Goal: Transaction & Acquisition: Purchase product/service

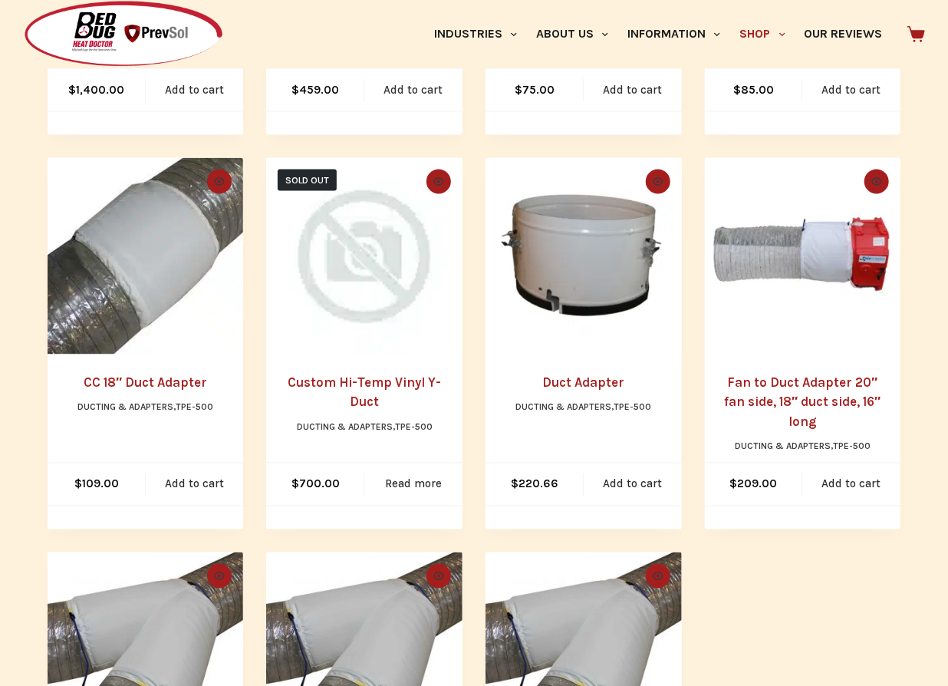
scroll to position [1046, 0]
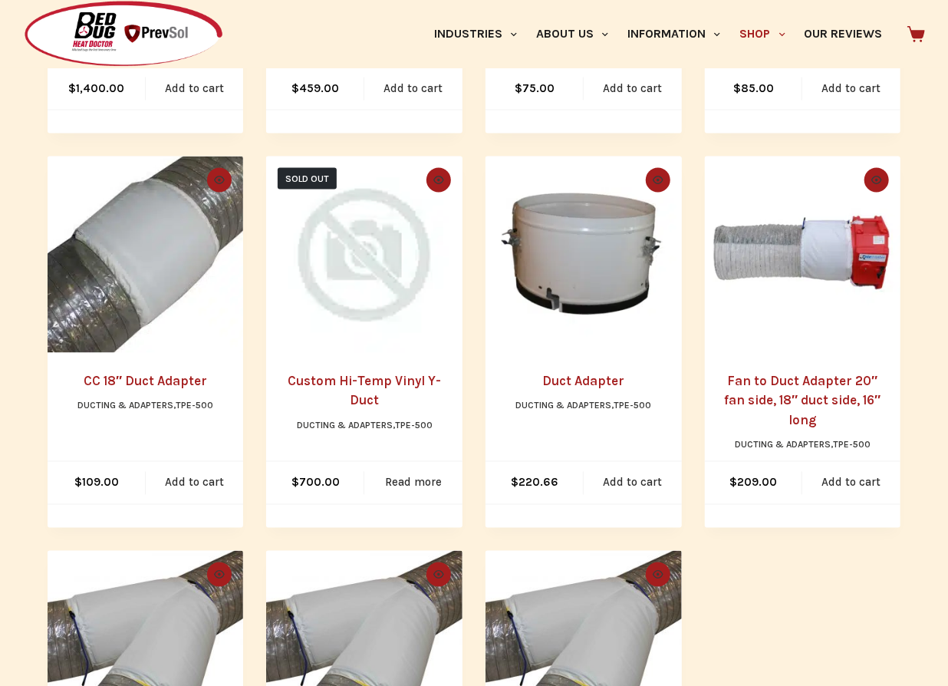
click at [809, 383] on link "Fan to Duct Adapter 20″ fan side, 18″ duct side, 16″ long" at bounding box center [802, 401] width 156 height 54
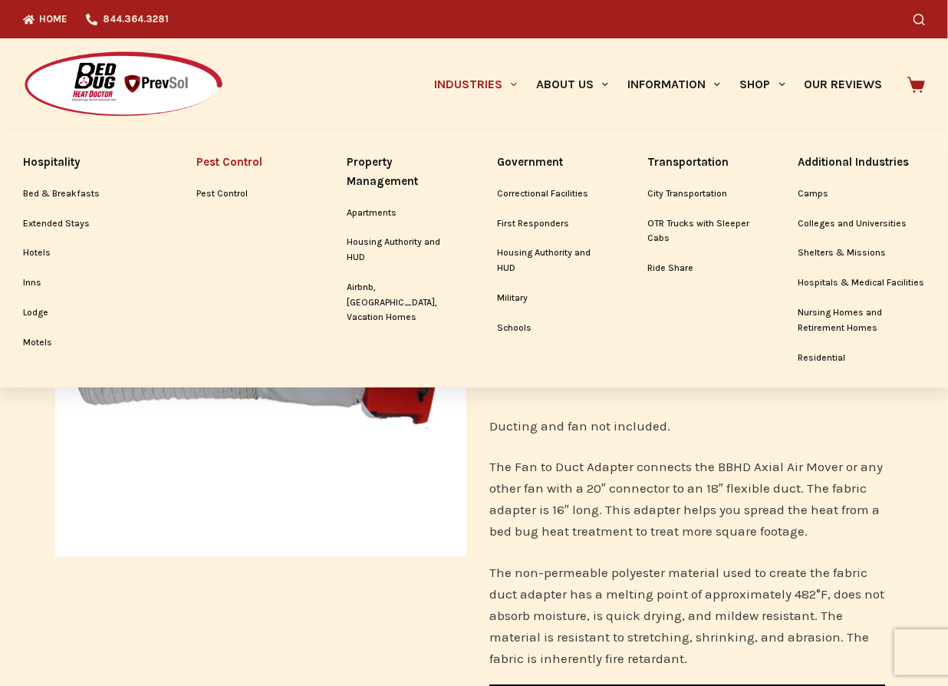
click at [232, 165] on link "Pest Control" at bounding box center [248, 162] width 104 height 33
click at [222, 195] on link "Pest Control" at bounding box center [248, 194] width 104 height 29
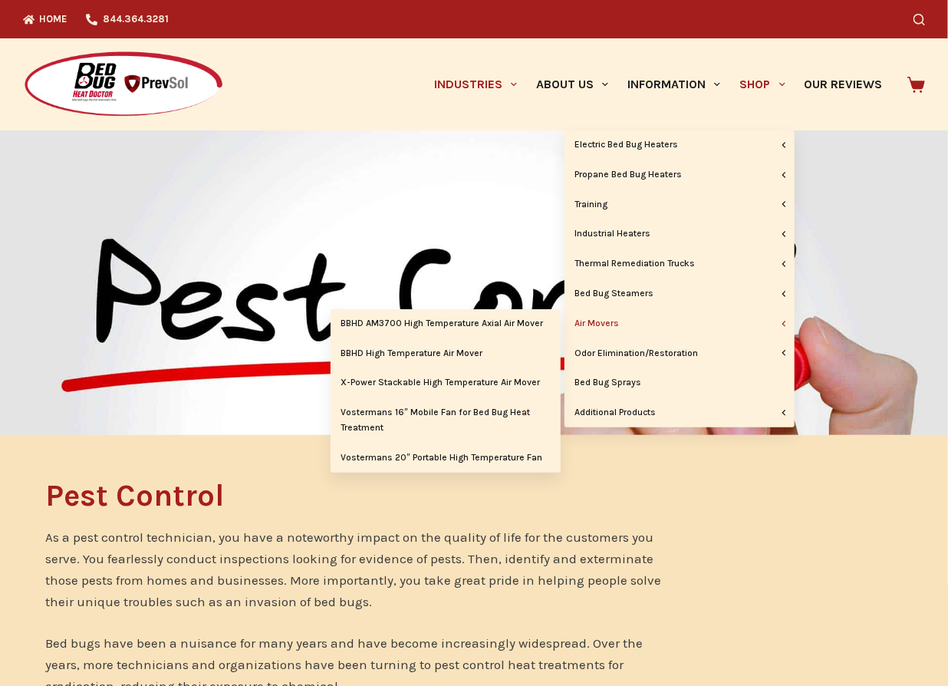
click at [591, 324] on link "Air Movers" at bounding box center [680, 323] width 230 height 29
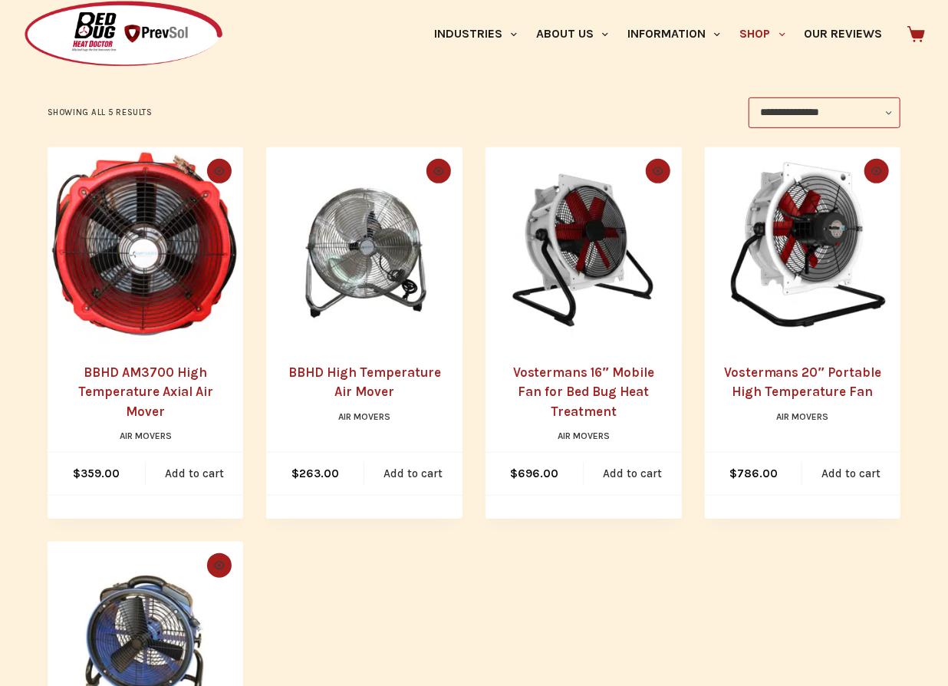
scroll to position [278, 0]
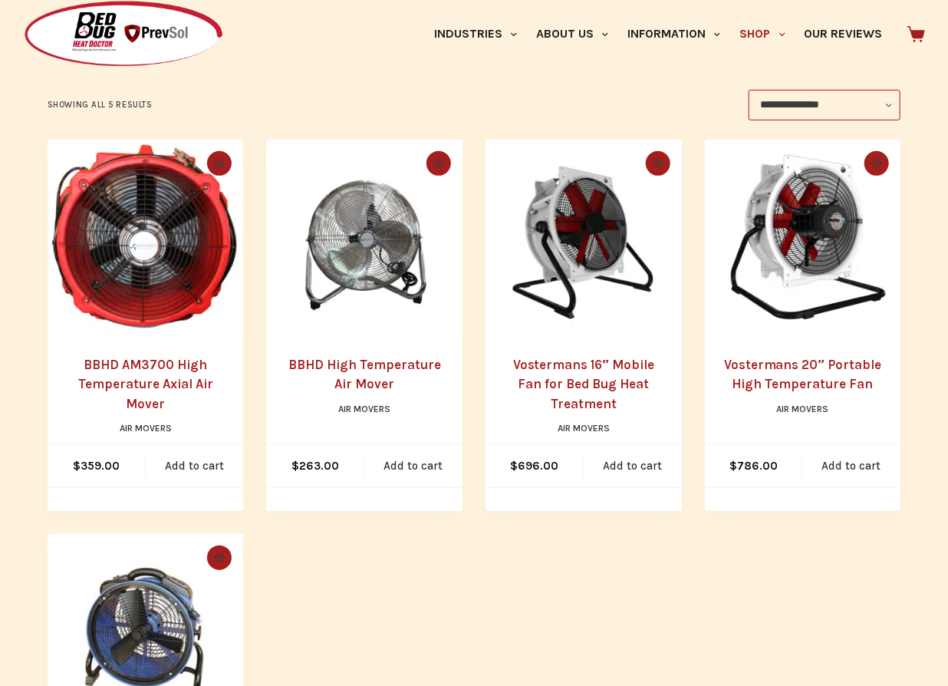
click at [147, 364] on link "BBHD AM3700 High Temperature Axial Air Mover" at bounding box center [145, 384] width 135 height 54
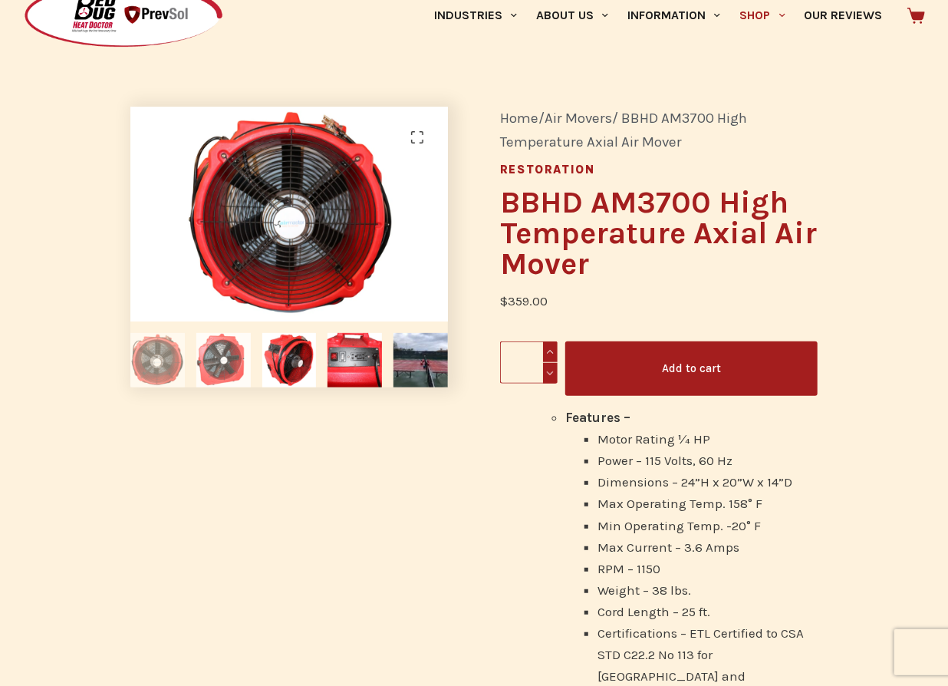
click at [216, 367] on img at bounding box center [223, 360] width 54 height 54
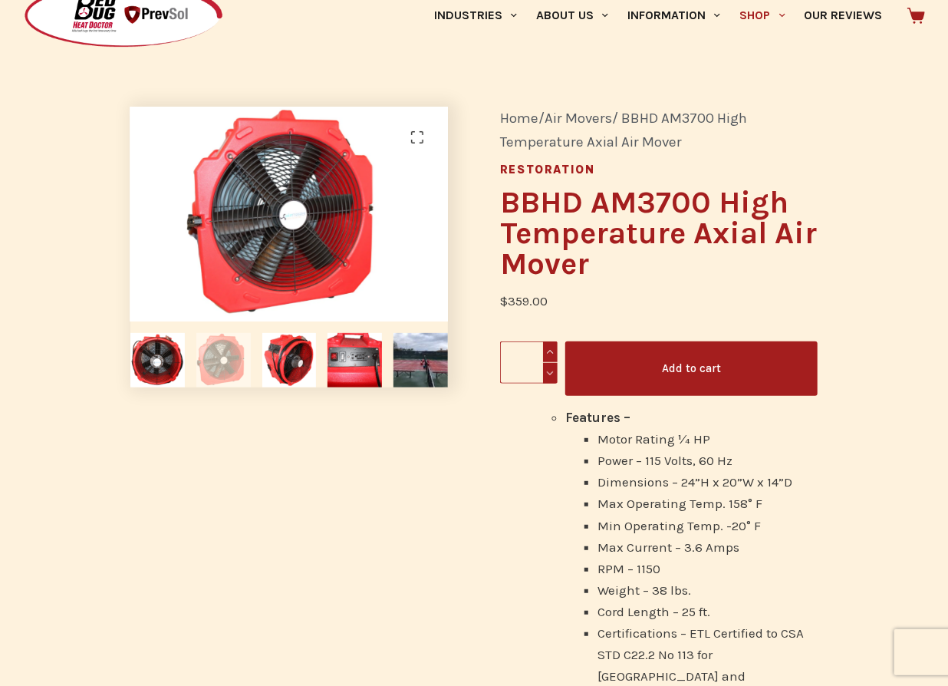
click at [202, 349] on img at bounding box center [223, 360] width 54 height 54
click at [212, 367] on img at bounding box center [223, 360] width 54 height 54
click at [290, 349] on img at bounding box center [289, 360] width 54 height 54
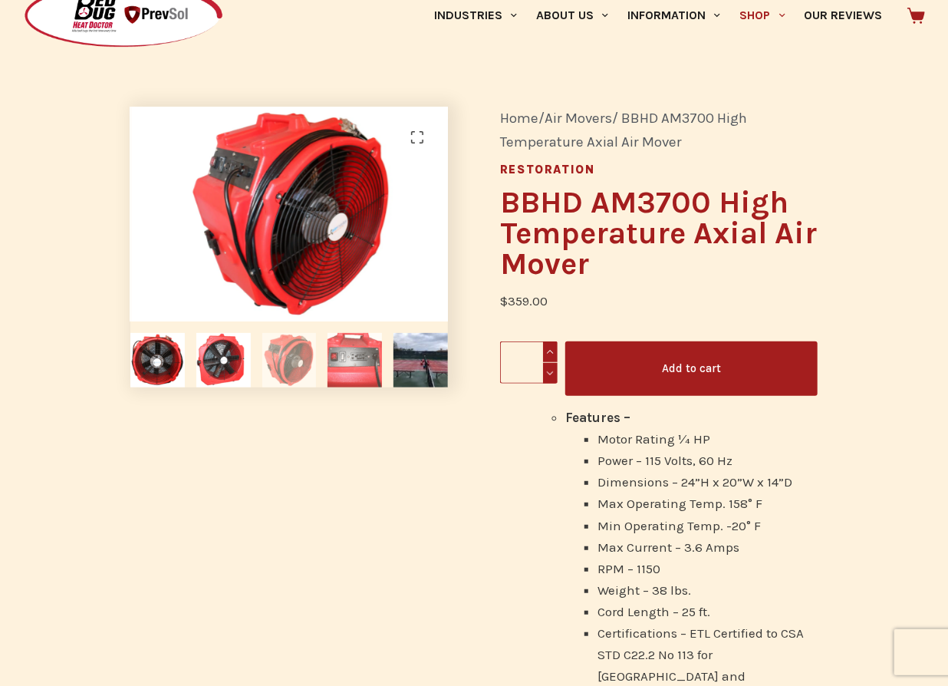
click at [342, 344] on img at bounding box center [355, 360] width 54 height 54
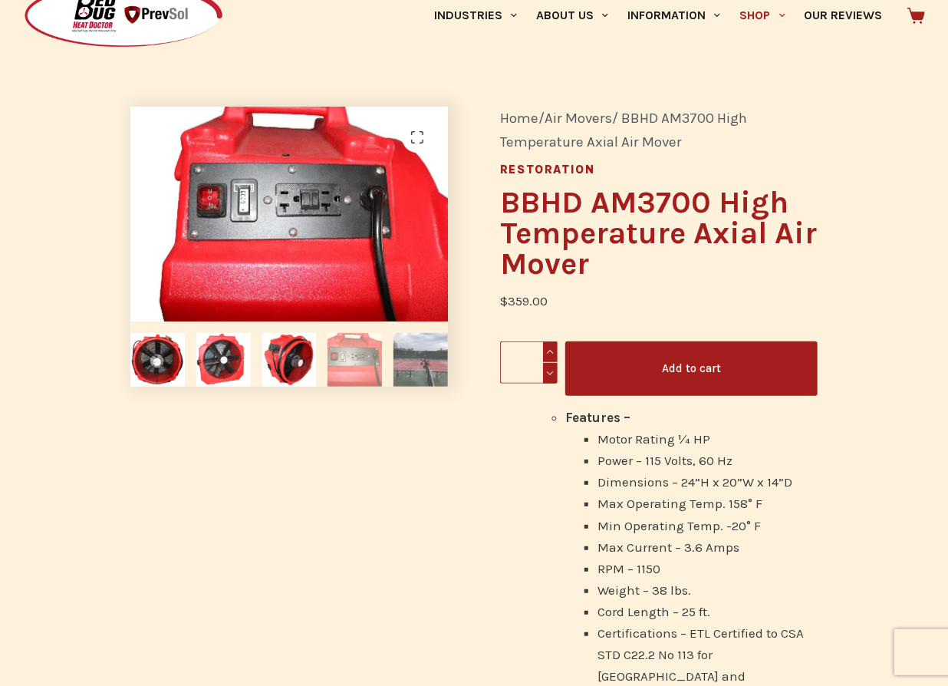
click at [427, 357] on img at bounding box center [421, 360] width 54 height 54
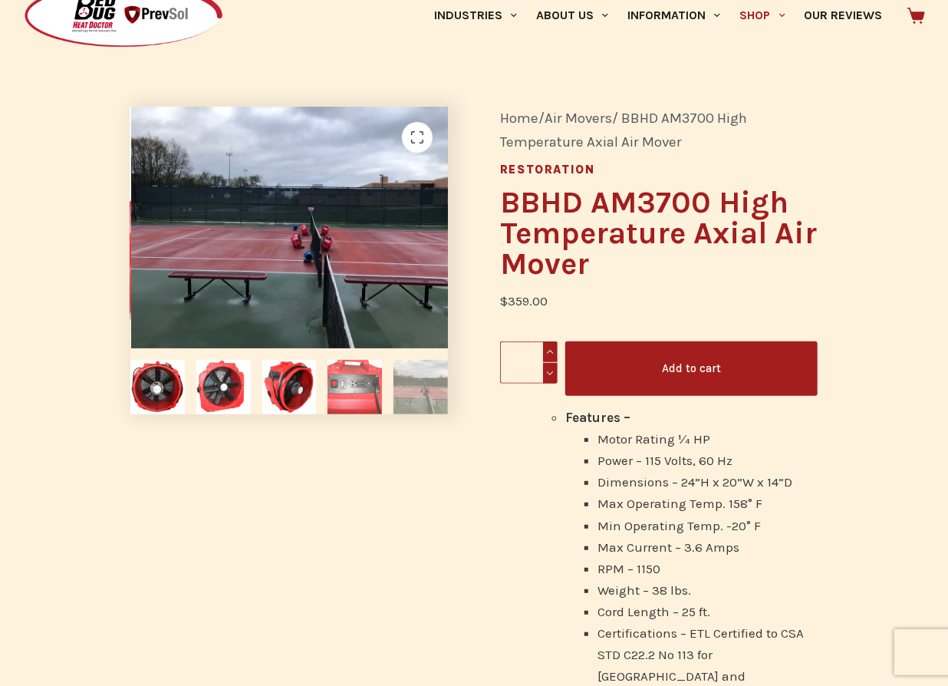
click at [364, 396] on img at bounding box center [355, 387] width 54 height 54
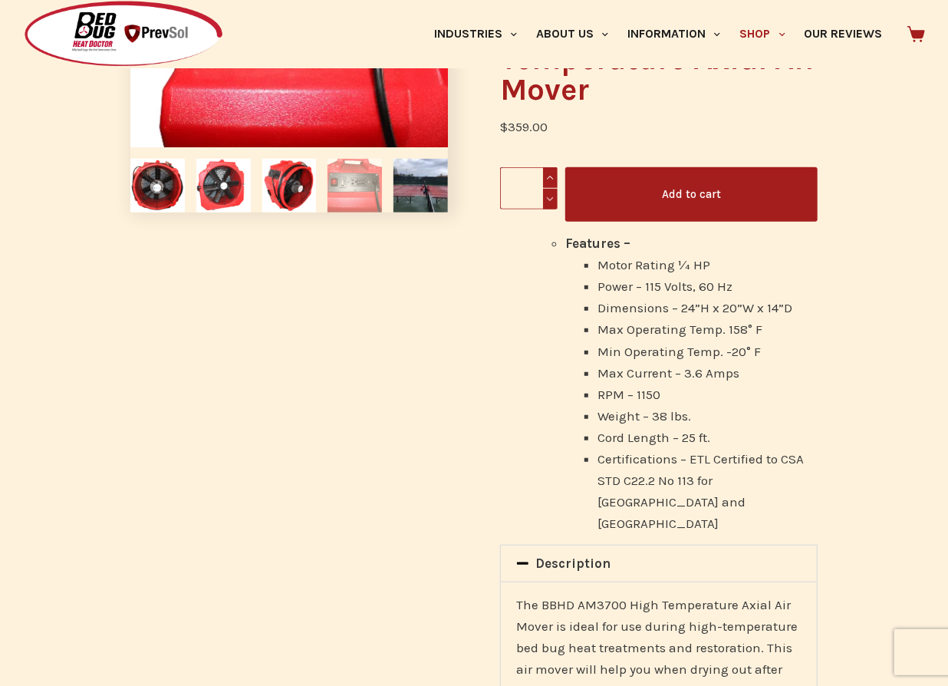
scroll to position [249, 0]
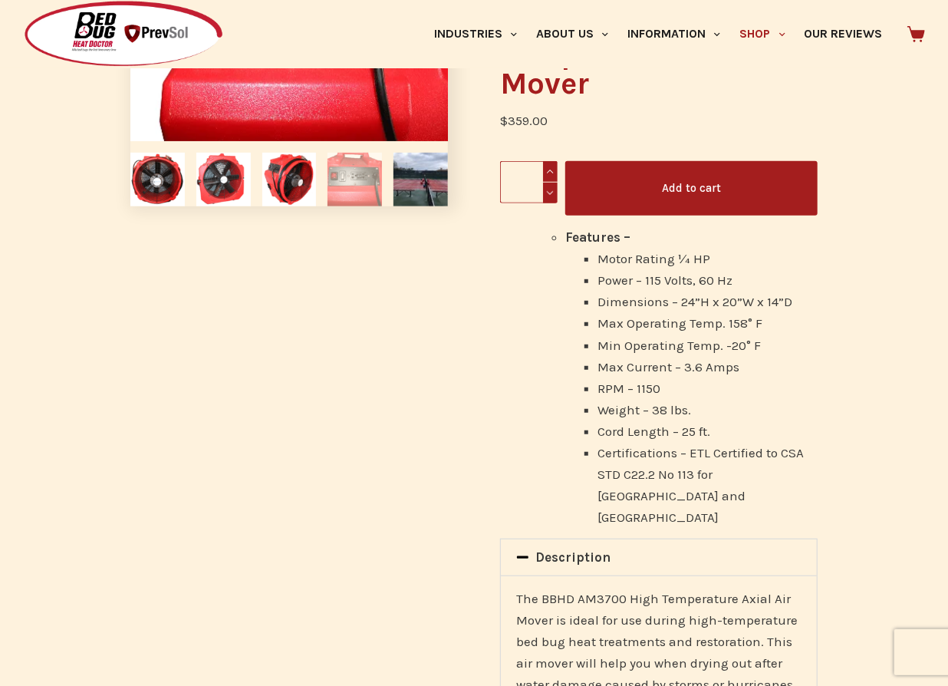
drag, startPoint x: 432, startPoint y: 397, endPoint x: 334, endPoint y: 357, distance: 105.3
click at [334, 357] on div "🔍" at bounding box center [289, 528] width 370 height 1256
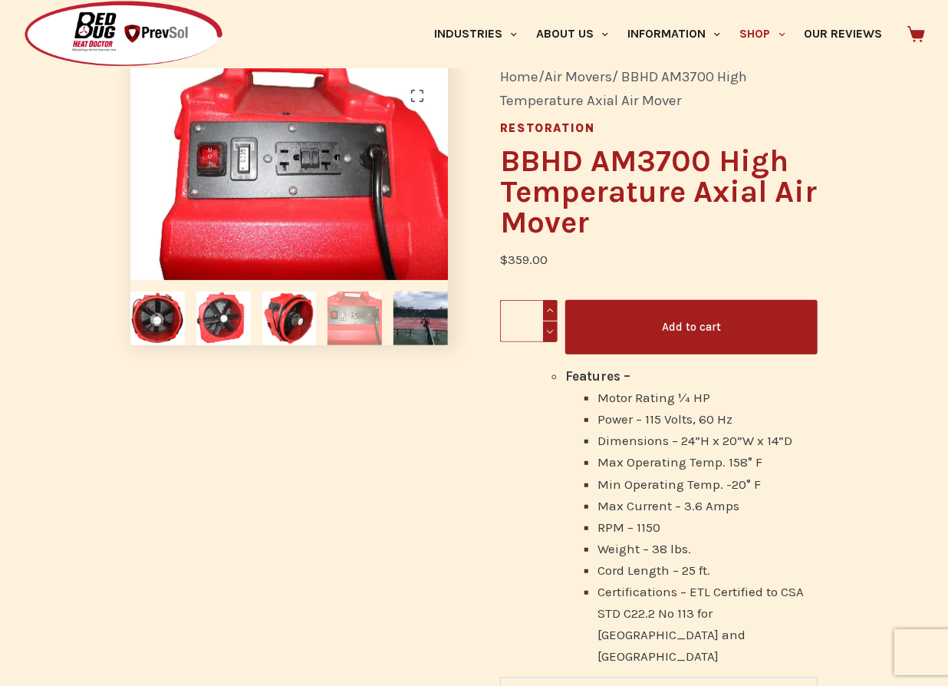
scroll to position [110, 0]
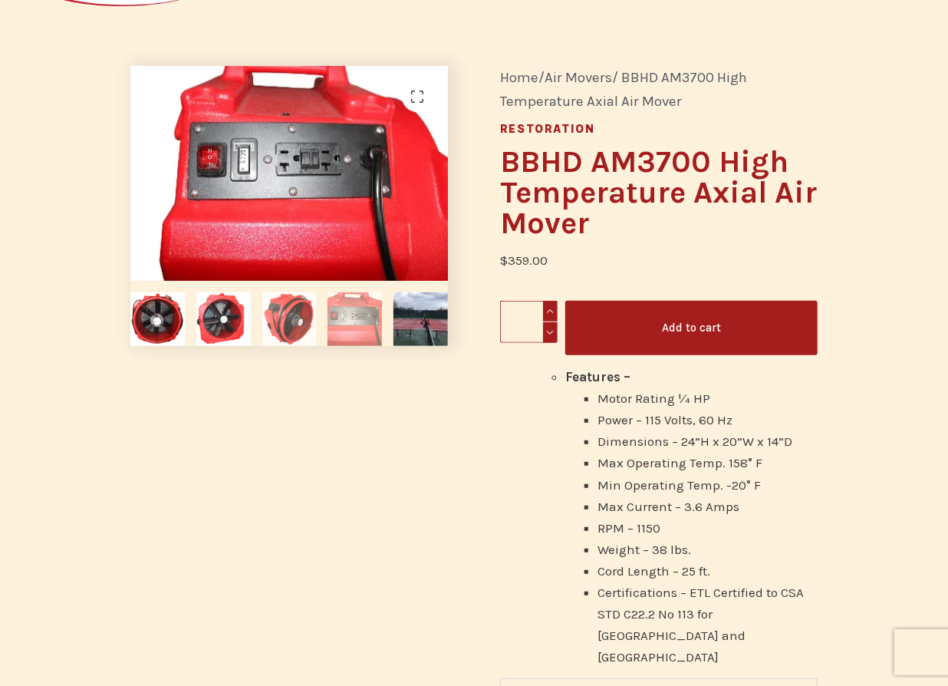
click at [273, 322] on img at bounding box center [289, 319] width 54 height 54
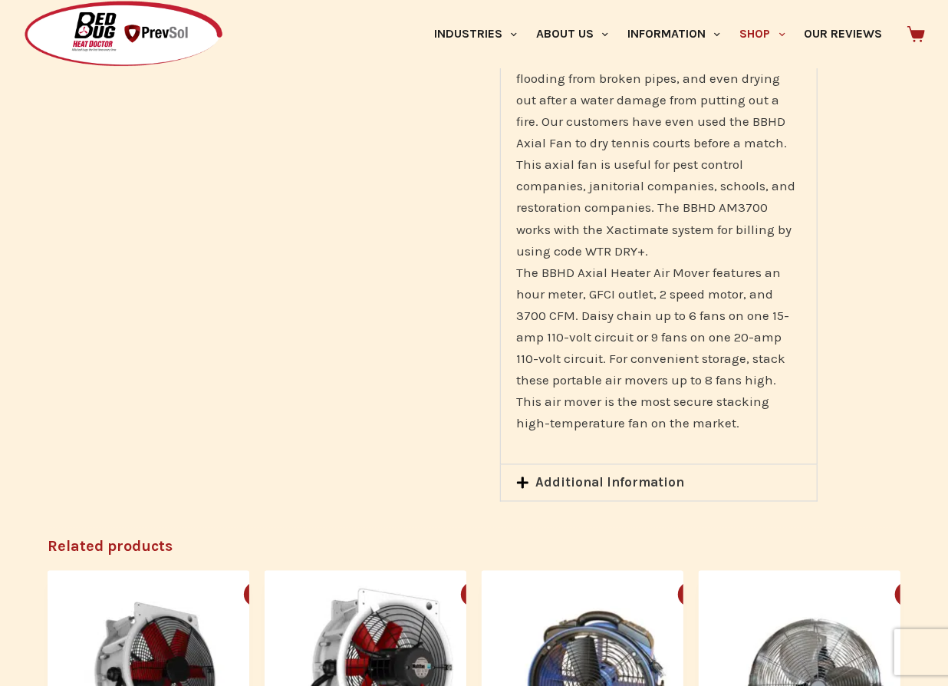
scroll to position [1155, 0]
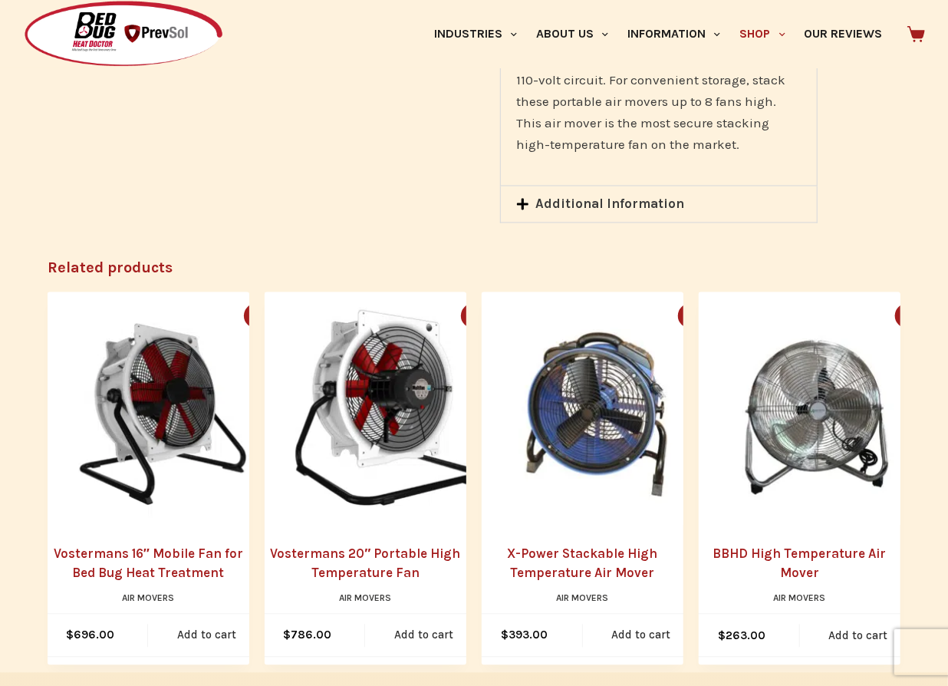
click at [583, 545] on link "X-Power Stackable High Temperature Air Mover" at bounding box center [583, 564] width 202 height 39
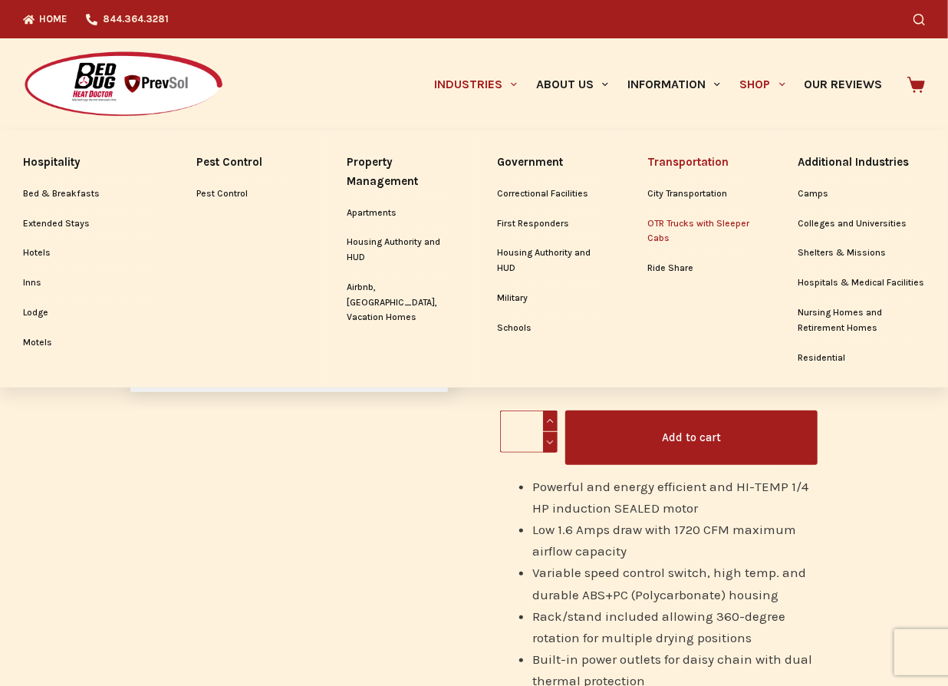
click at [662, 230] on link "OTR Trucks with Sleeper Cabs" at bounding box center [699, 231] width 104 height 44
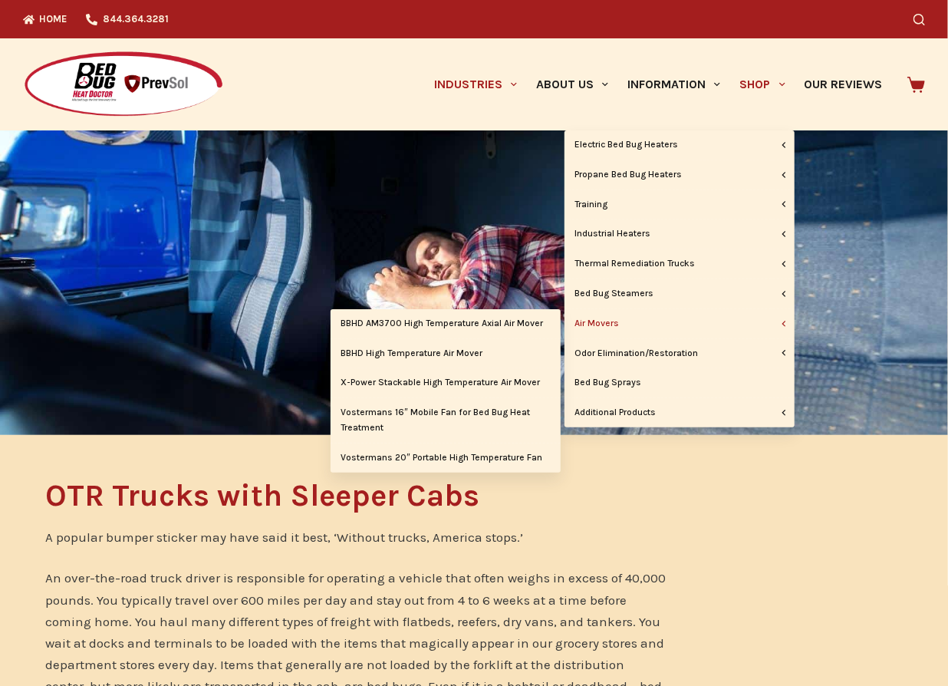
click at [664, 326] on link "Air Movers" at bounding box center [680, 323] width 230 height 29
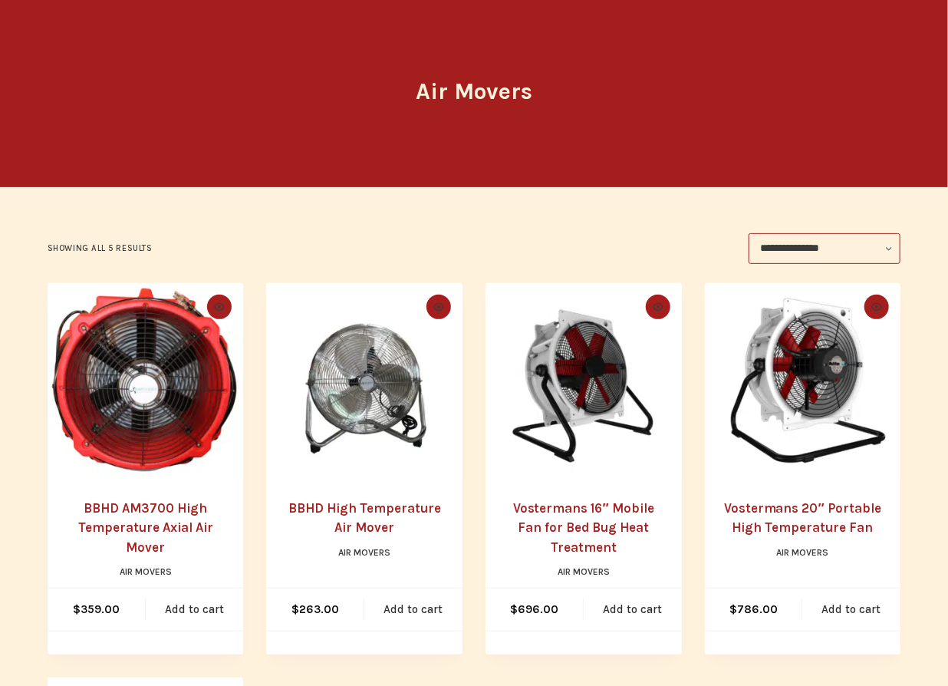
scroll to position [139, 0]
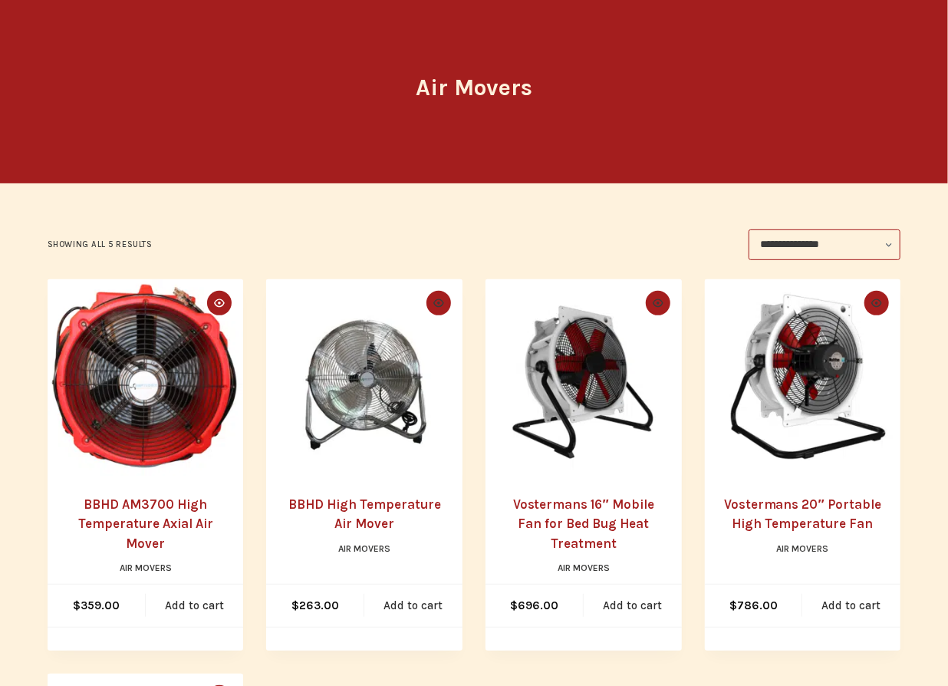
click at [214, 302] on icon "Quick view icon" at bounding box center [219, 303] width 11 height 11
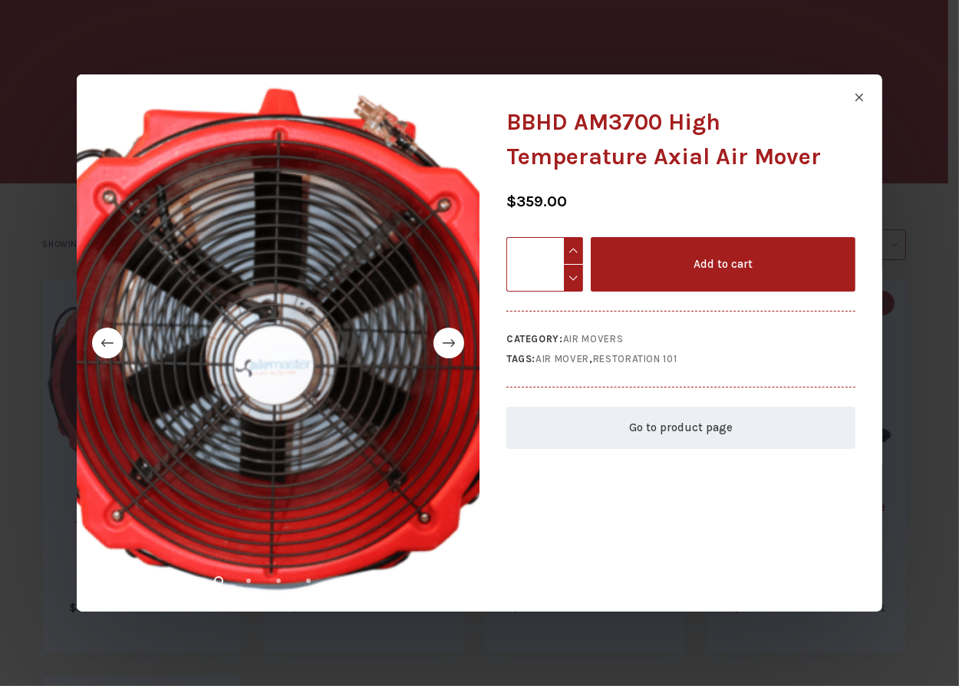
click at [858, 99] on icon "Close quick view" at bounding box center [859, 98] width 8 height 8
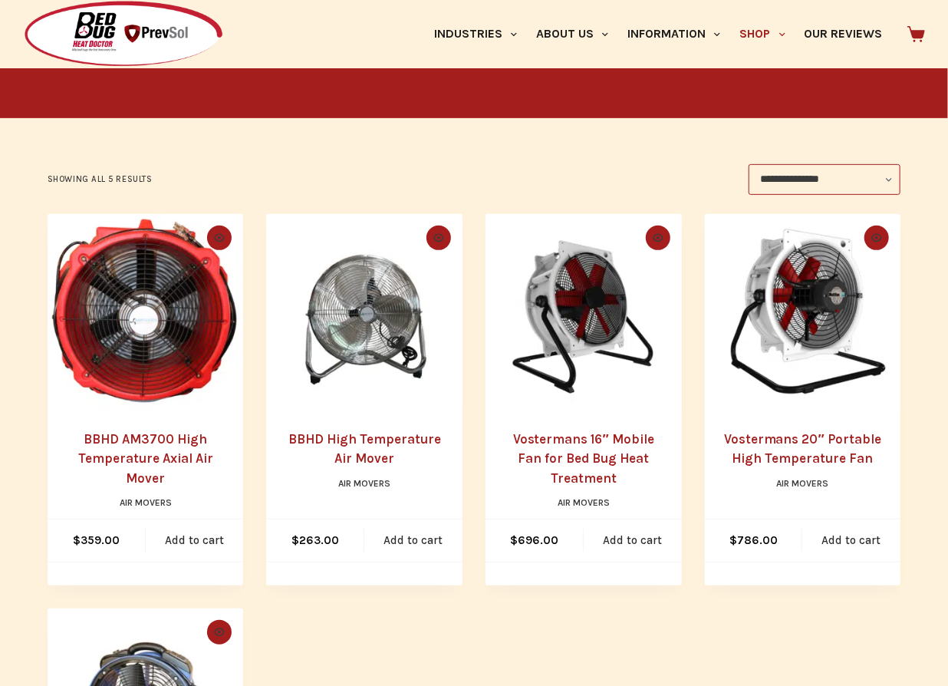
scroll to position [0, 0]
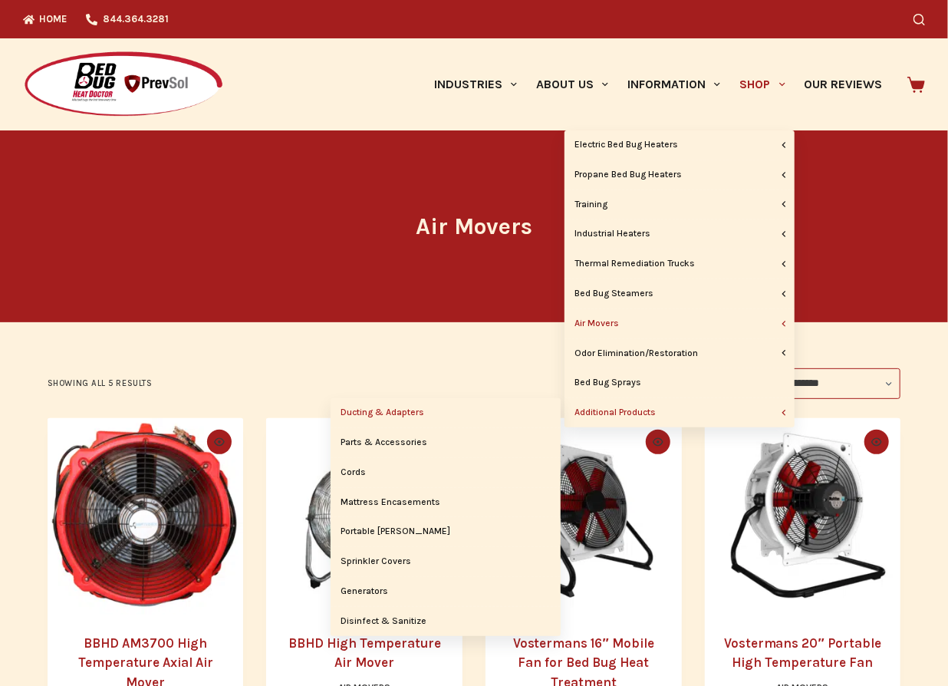
click at [412, 411] on link "Ducting & Adapters" at bounding box center [446, 412] width 230 height 29
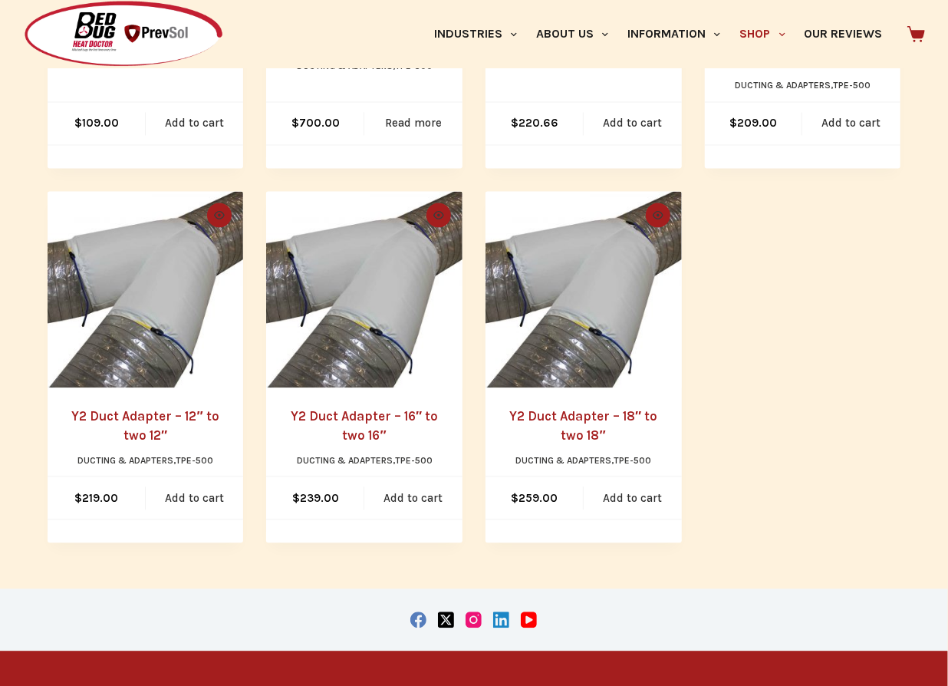
scroll to position [1394, 0]
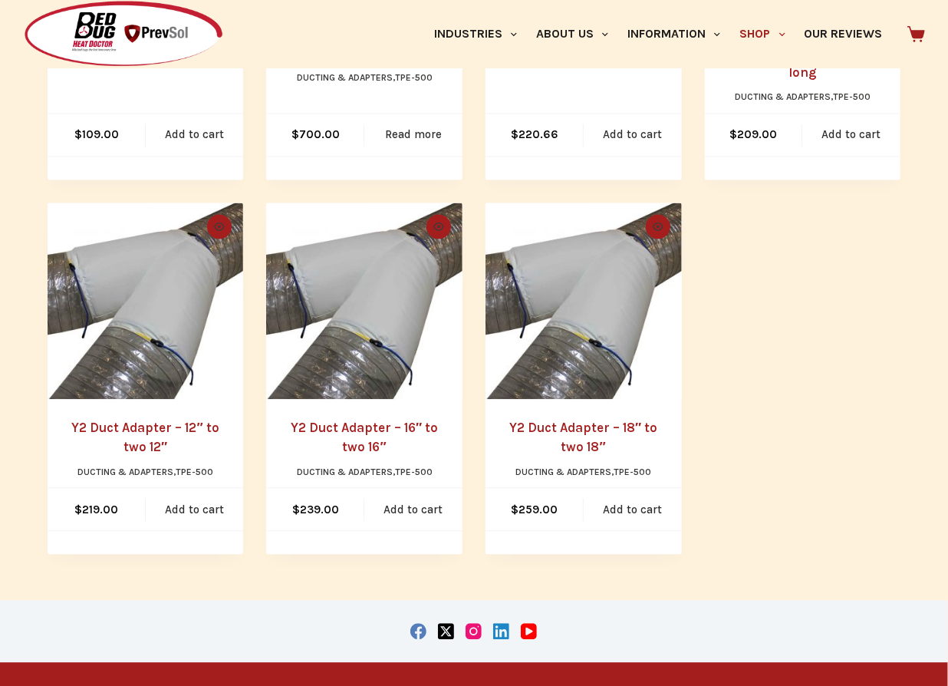
click at [612, 334] on img at bounding box center [584, 301] width 196 height 196
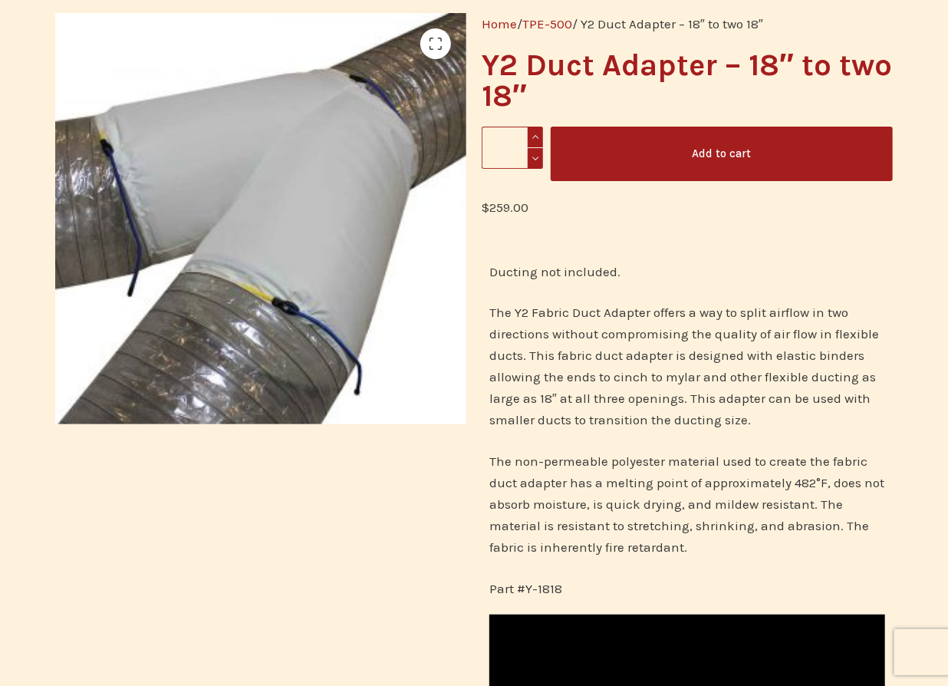
scroll to position [139, 0]
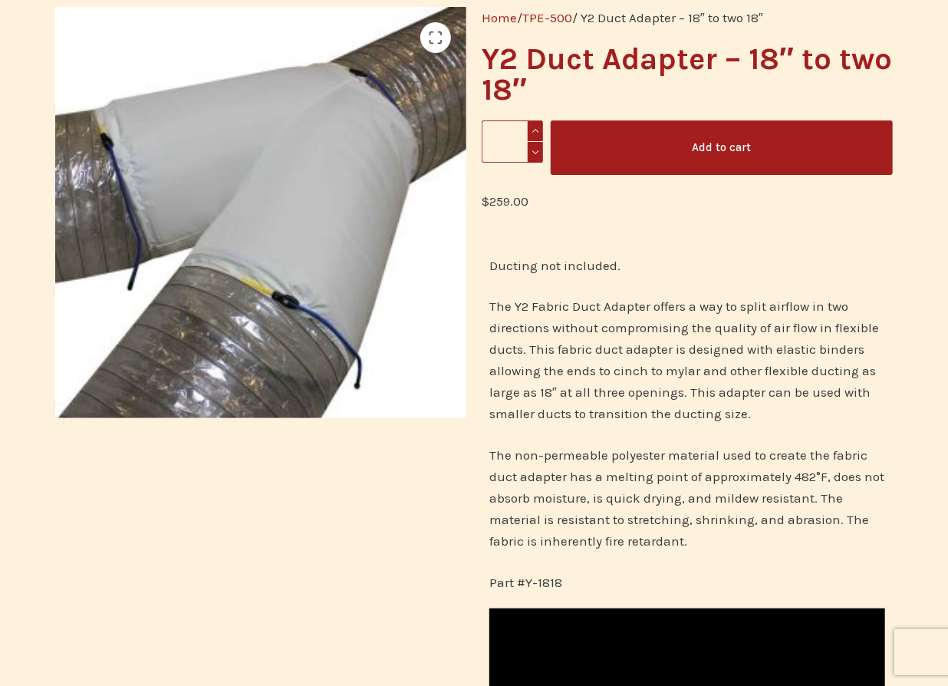
click at [534, 132] on span at bounding box center [535, 130] width 15 height 21
click at [534, 153] on span at bounding box center [535, 152] width 15 height 21
type input "*"
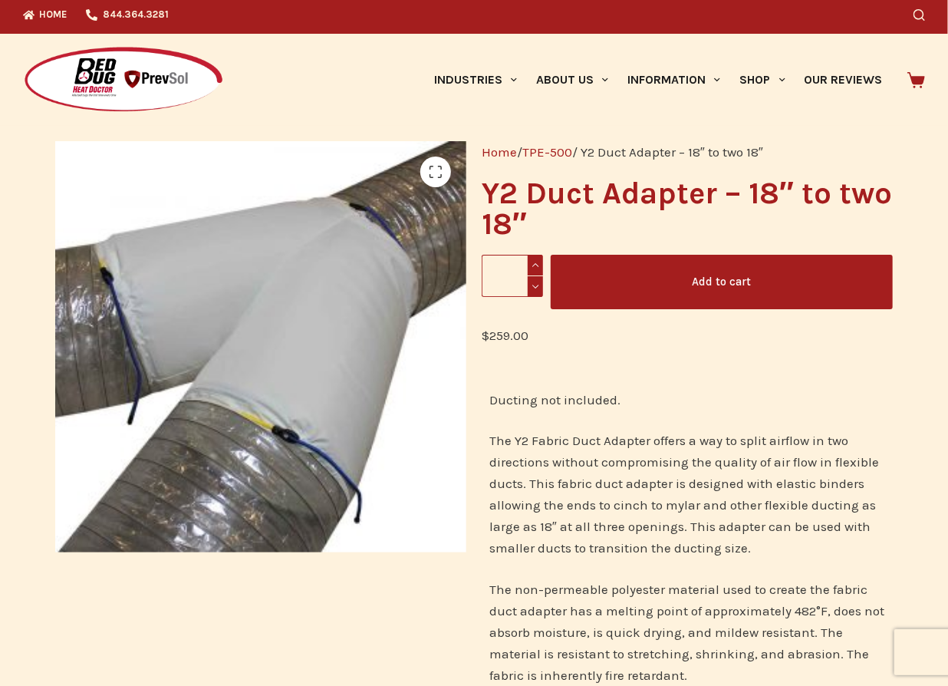
scroll to position [0, 0]
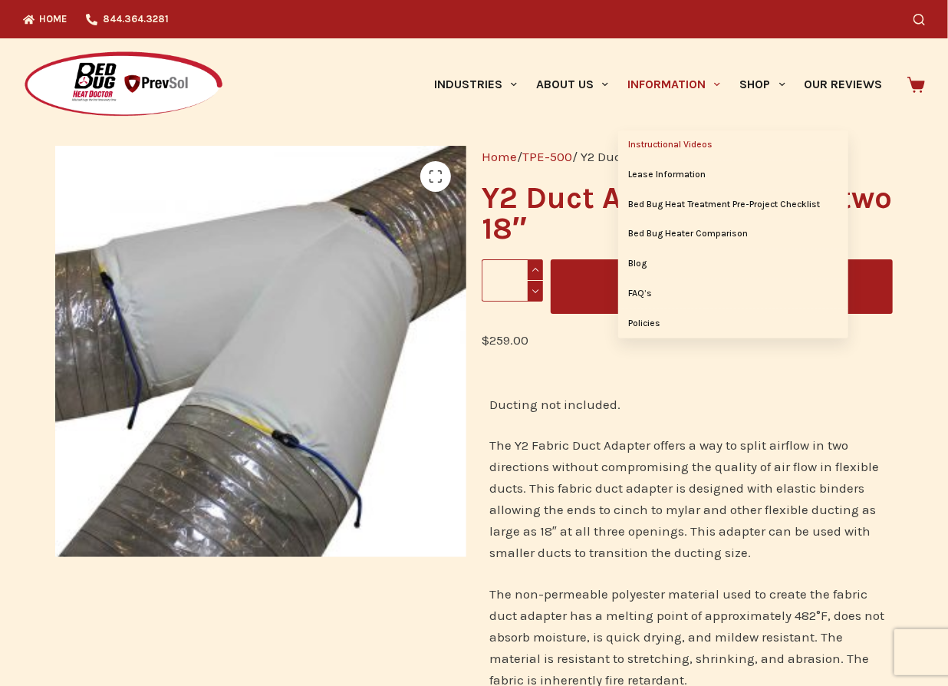
click at [687, 147] on link "Instructional Videos" at bounding box center [733, 144] width 230 height 29
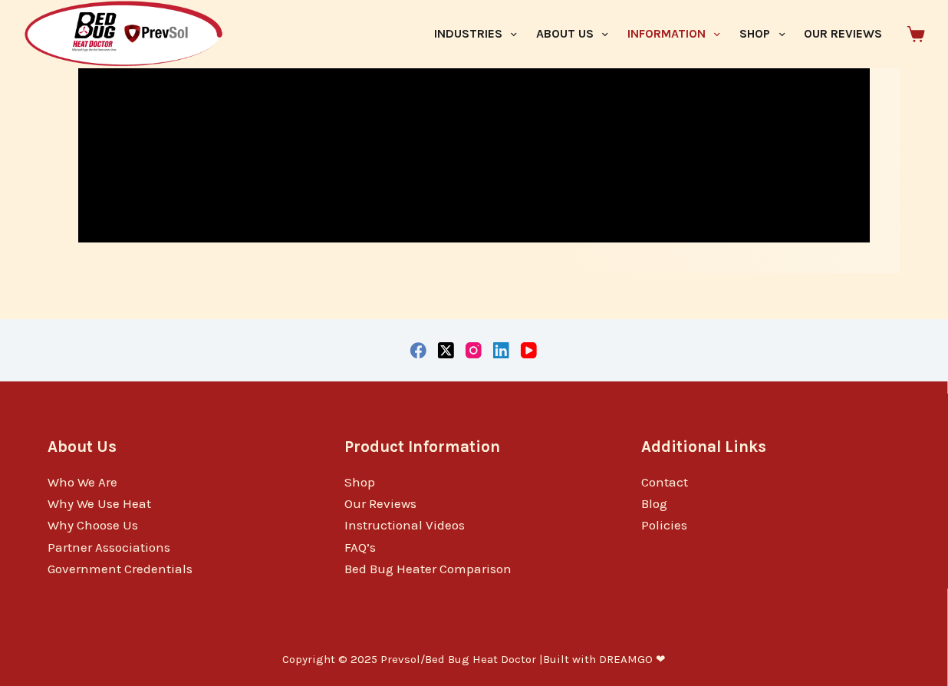
scroll to position [1615, 0]
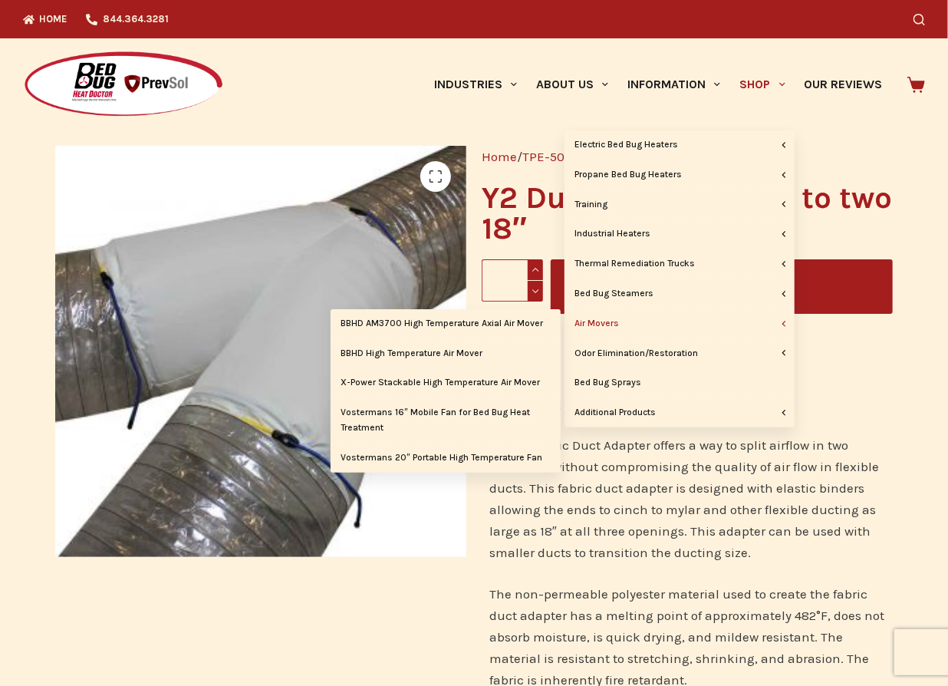
click at [608, 321] on link "Air Movers" at bounding box center [680, 323] width 230 height 29
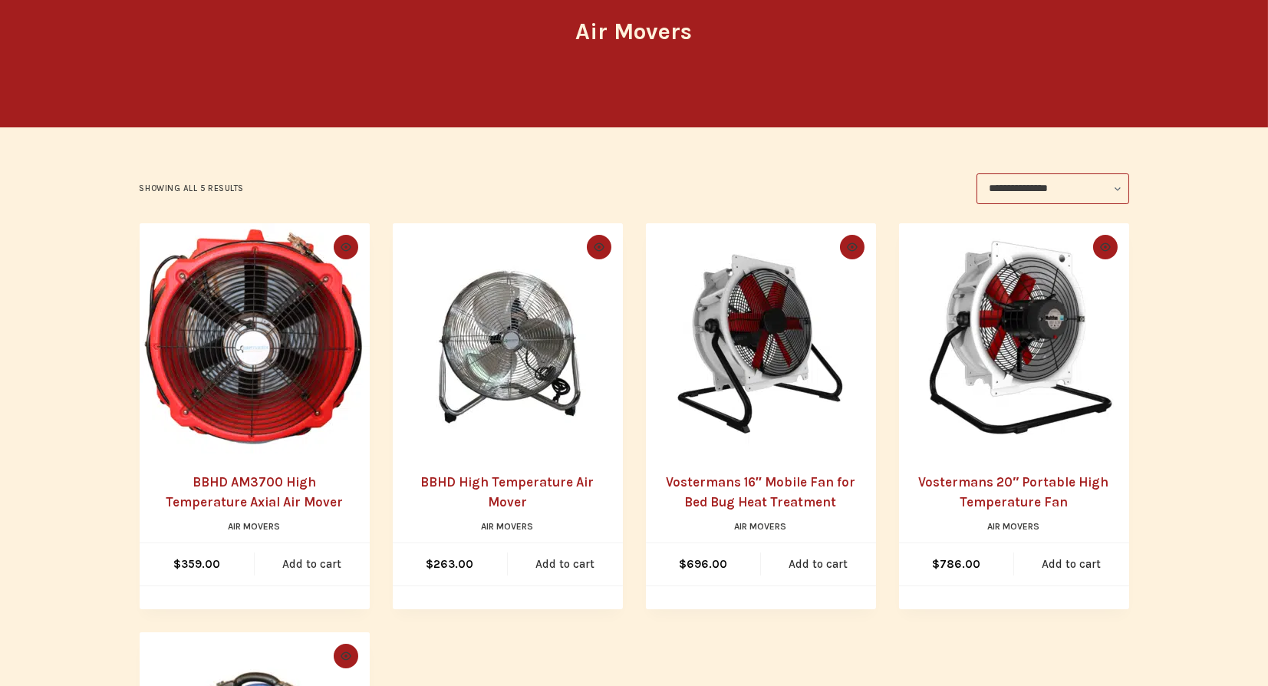
scroll to position [209, 0]
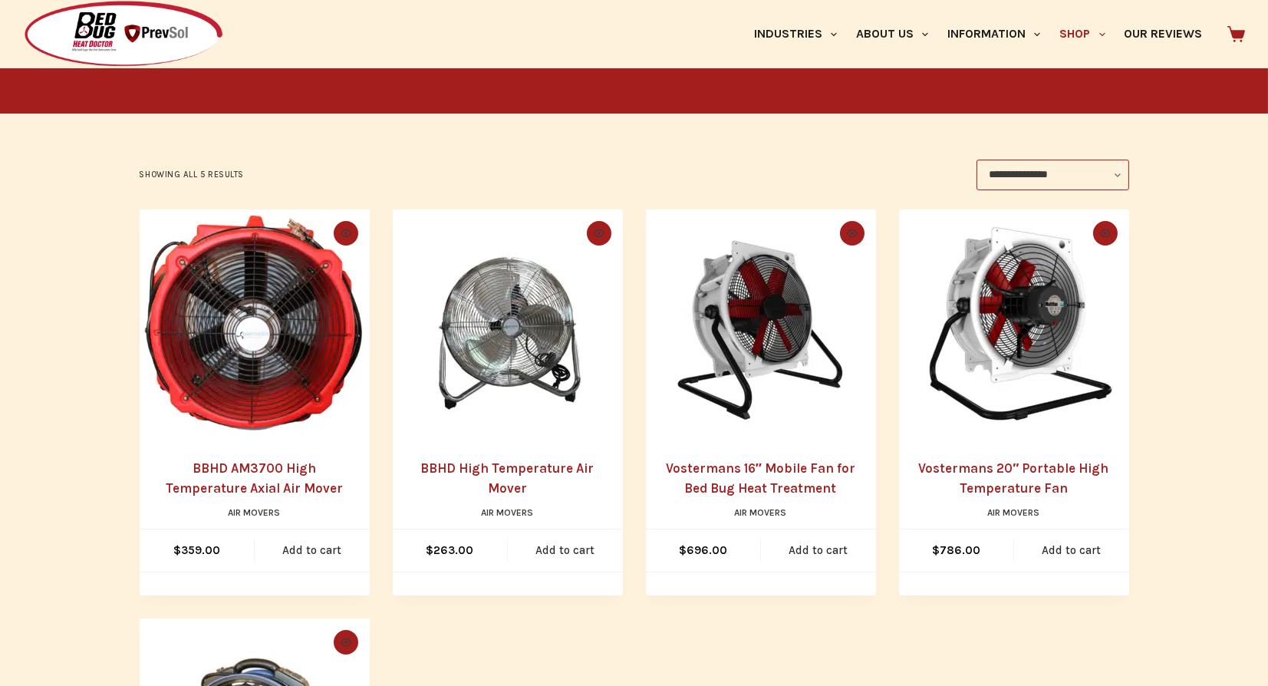
click at [259, 423] on img "BBHD AM3700 High Temperature Axial Air Mover" at bounding box center [255, 324] width 230 height 230
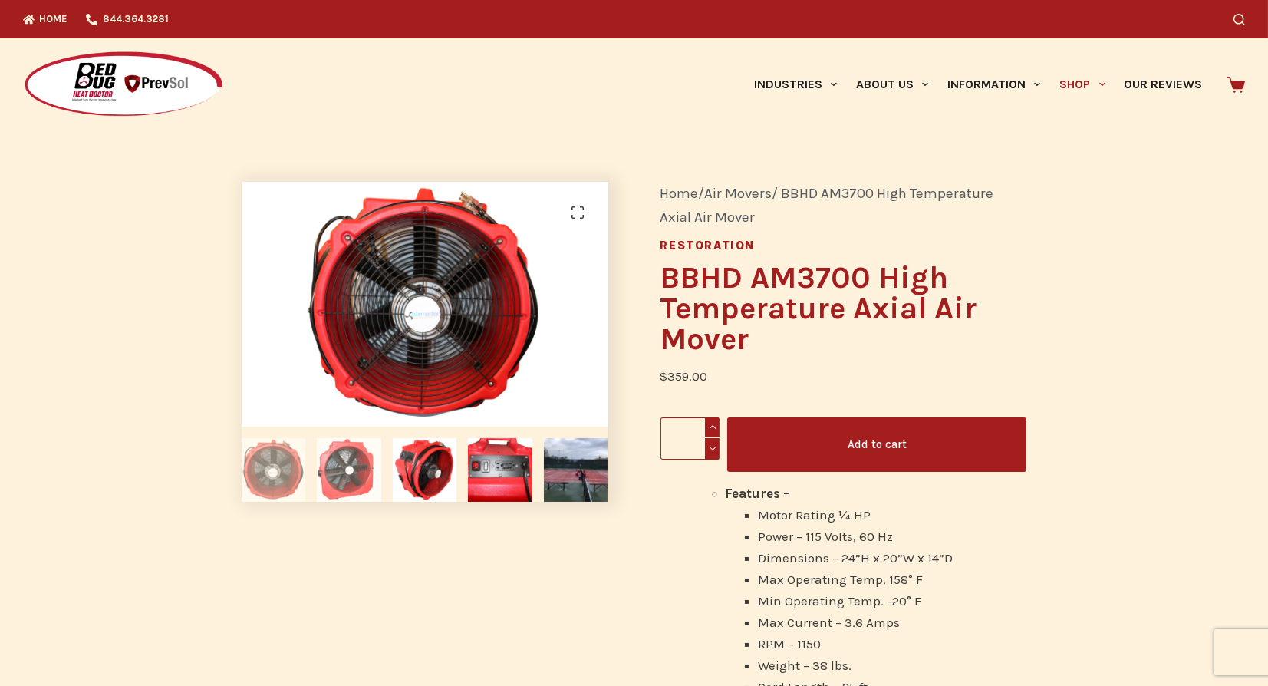
click at [314, 461] on li at bounding box center [349, 465] width 76 height 76
click at [282, 458] on img at bounding box center [274, 470] width 64 height 64
drag, startPoint x: 331, startPoint y: 456, endPoint x: 351, endPoint y: 458, distance: 19.2
click at [333, 457] on img at bounding box center [349, 470] width 64 height 64
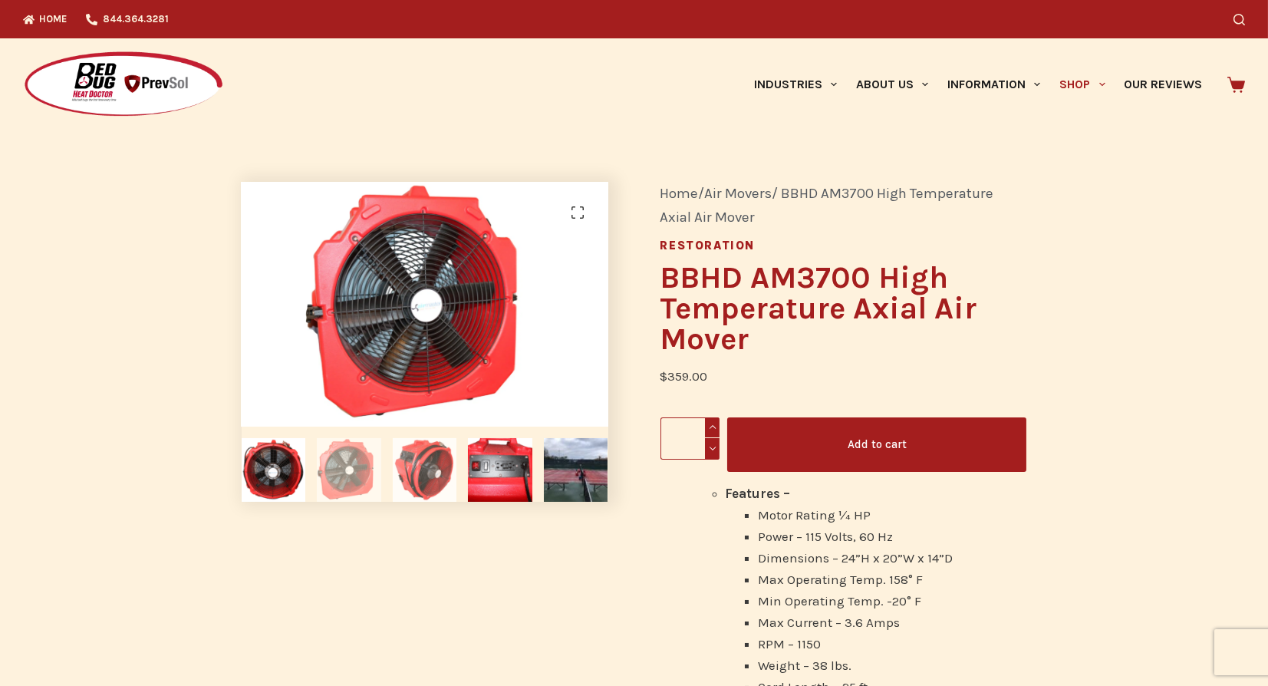
click at [411, 464] on img at bounding box center [425, 470] width 64 height 64
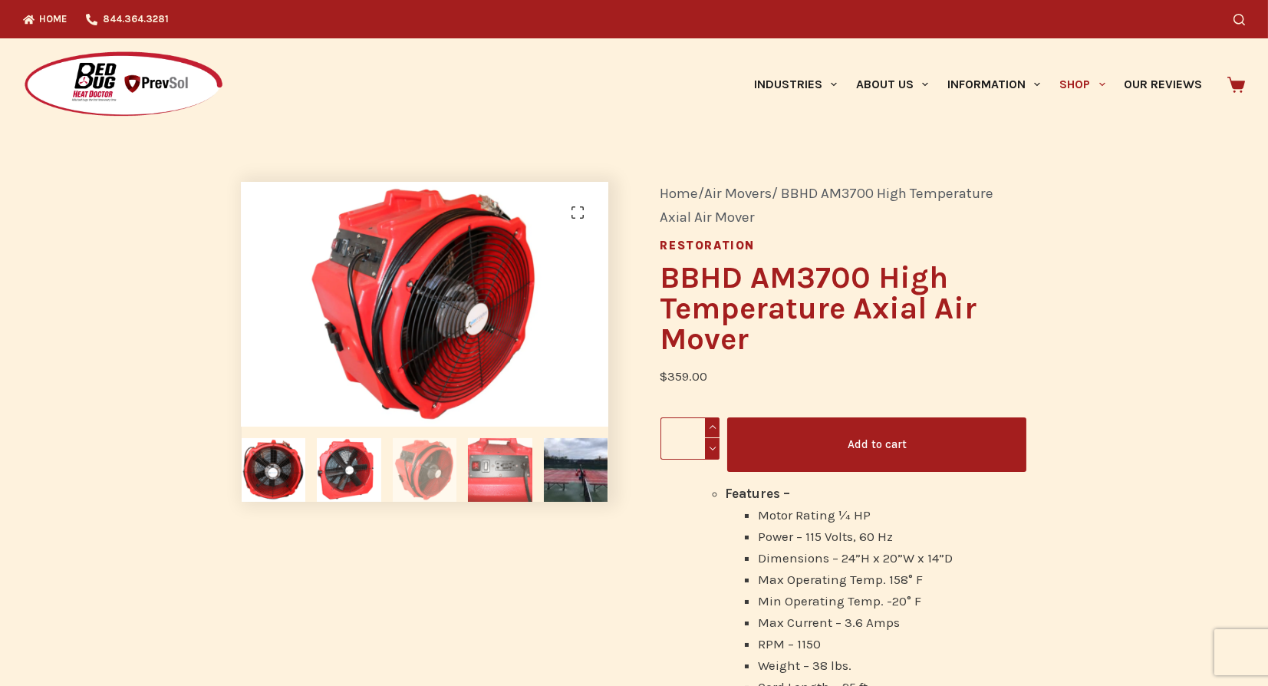
click at [490, 471] on img at bounding box center [500, 470] width 64 height 64
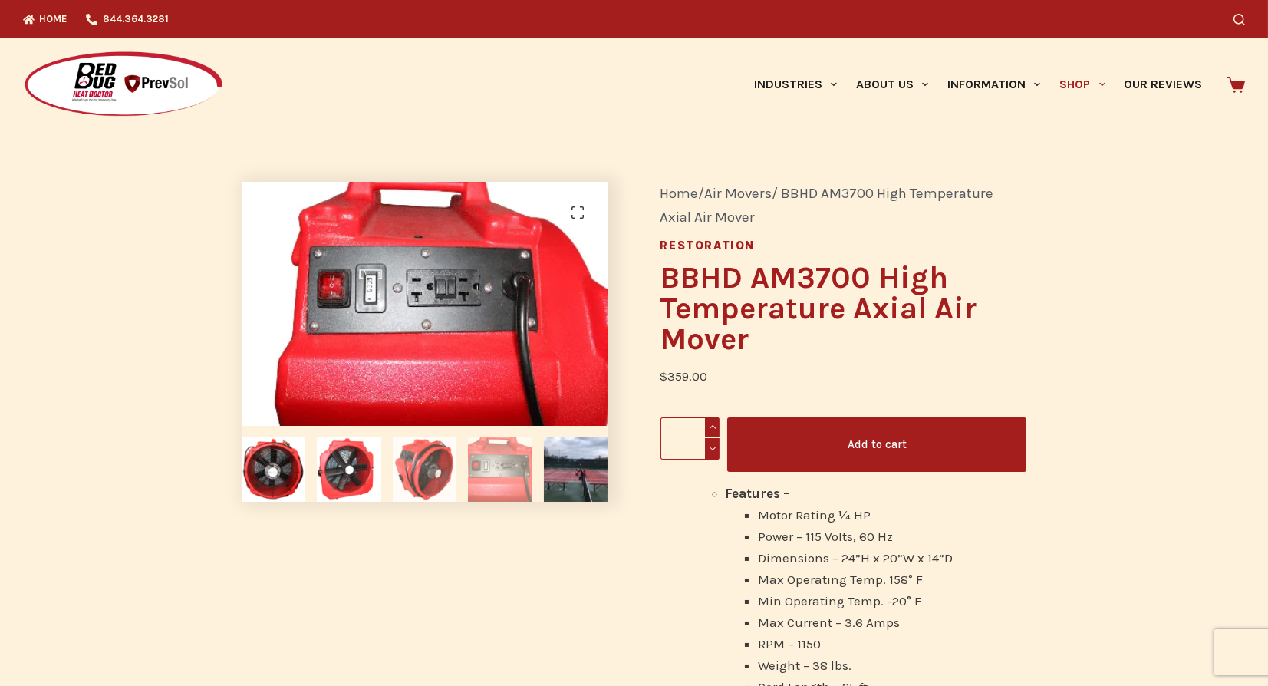
click at [440, 466] on img at bounding box center [425, 469] width 64 height 64
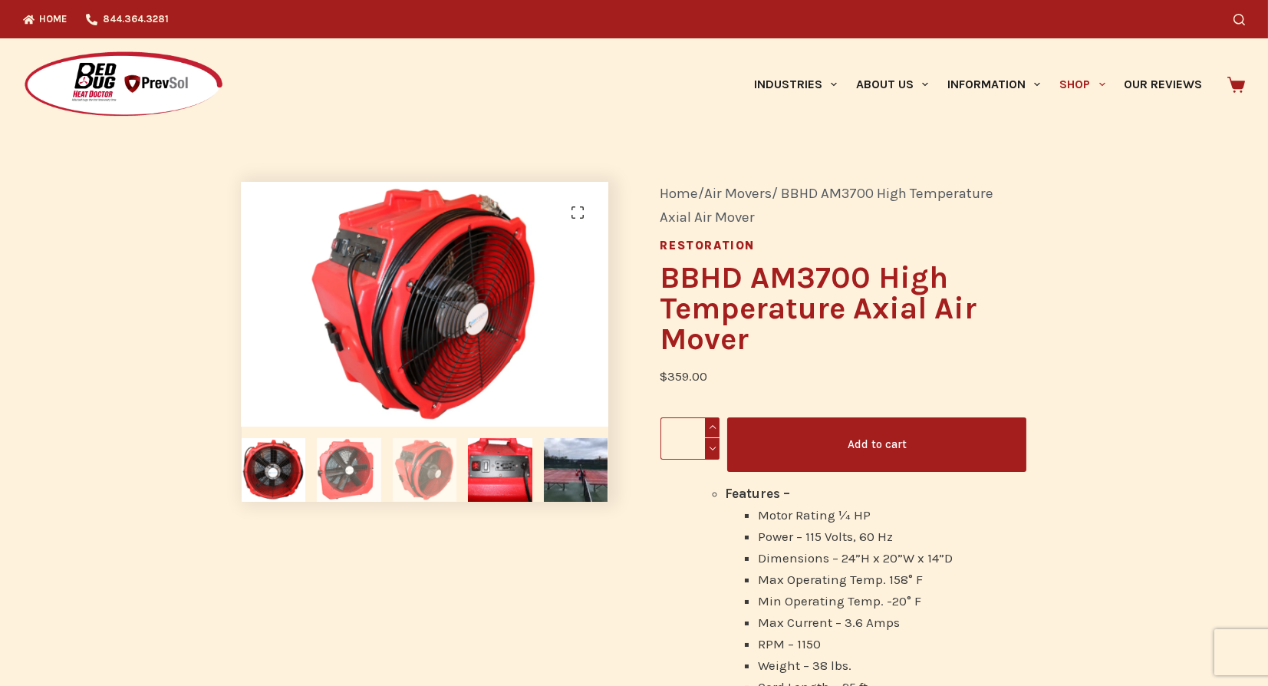
click at [360, 464] on img at bounding box center [349, 470] width 64 height 64
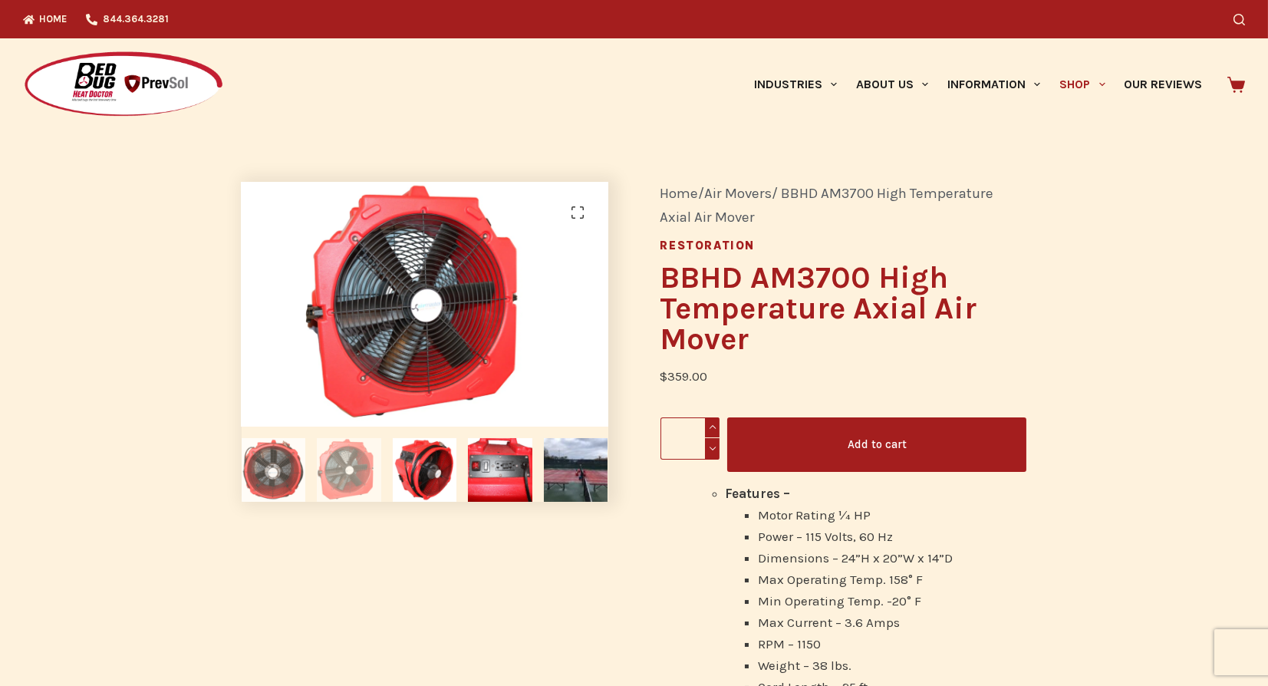
click at [271, 472] on img at bounding box center [274, 470] width 64 height 64
